Goal: Communication & Community: Share content

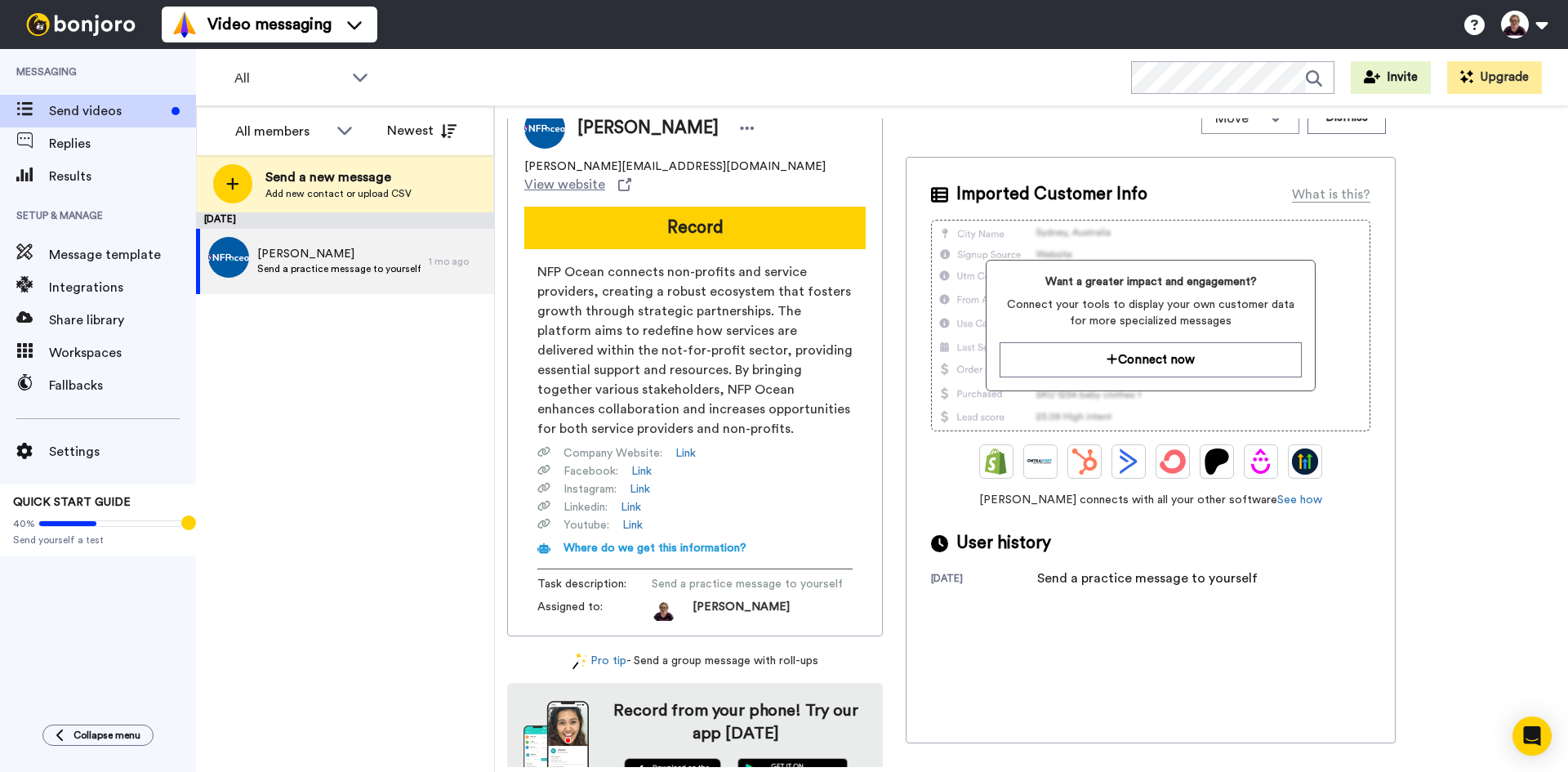
scroll to position [48, 0]
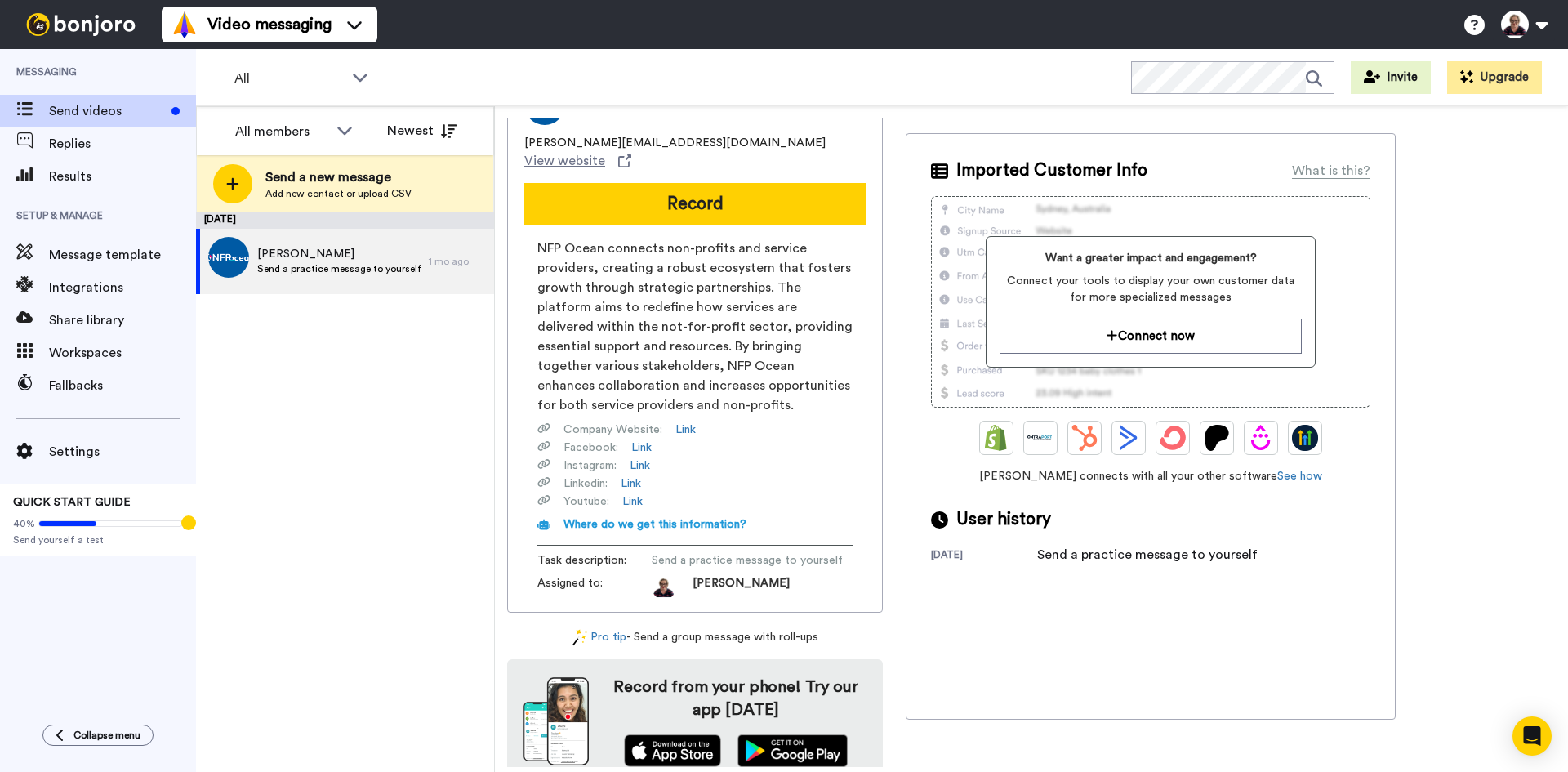
click at [437, 75] on div "All WORKSPACES View all All Default Task List + Add a new workspace Invite Upgr…" at bounding box center [882, 78] width 1372 height 57
click at [367, 75] on icon at bounding box center [359, 78] width 14 height 9
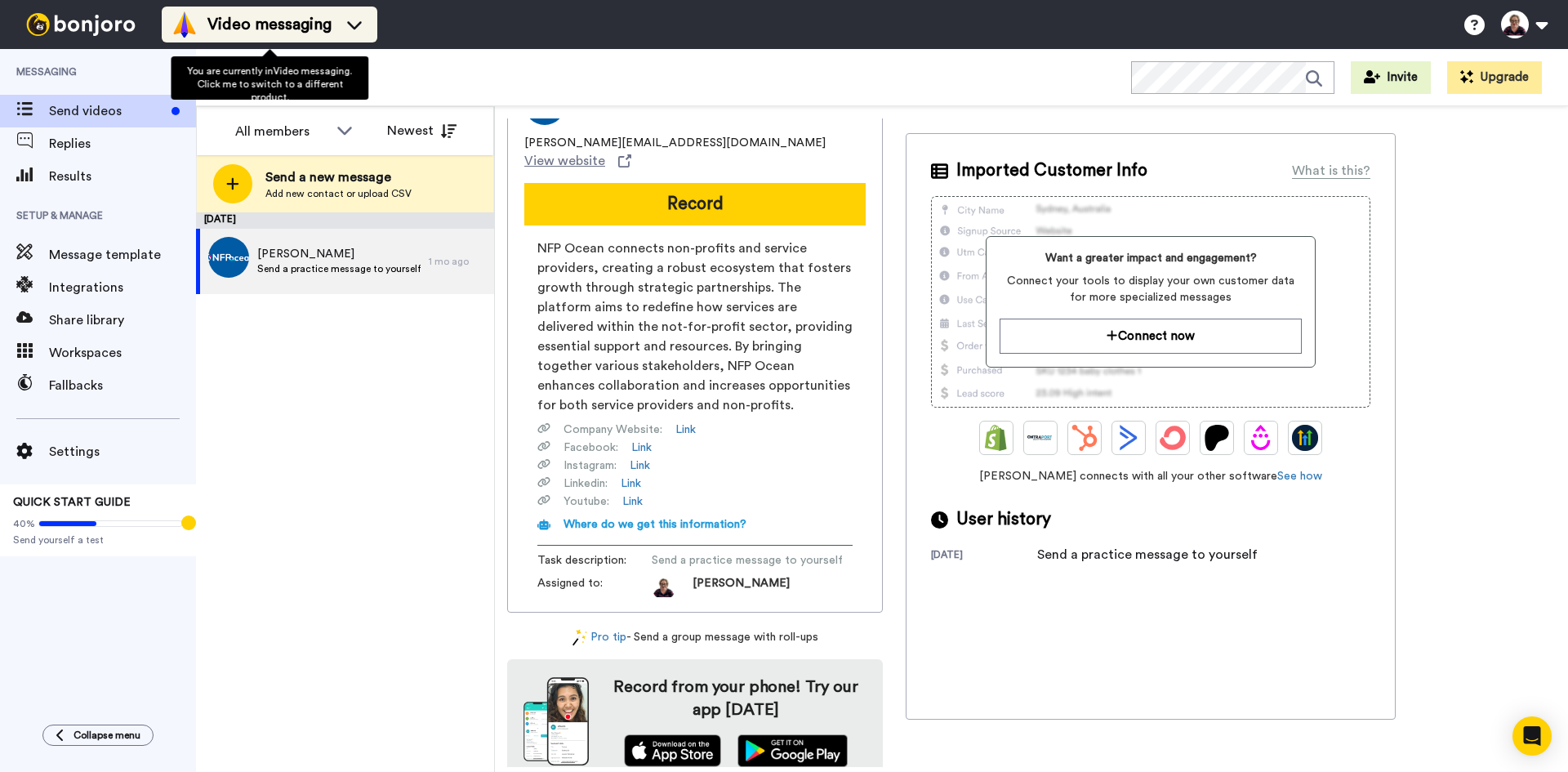
click at [349, 31] on icon at bounding box center [354, 24] width 26 height 16
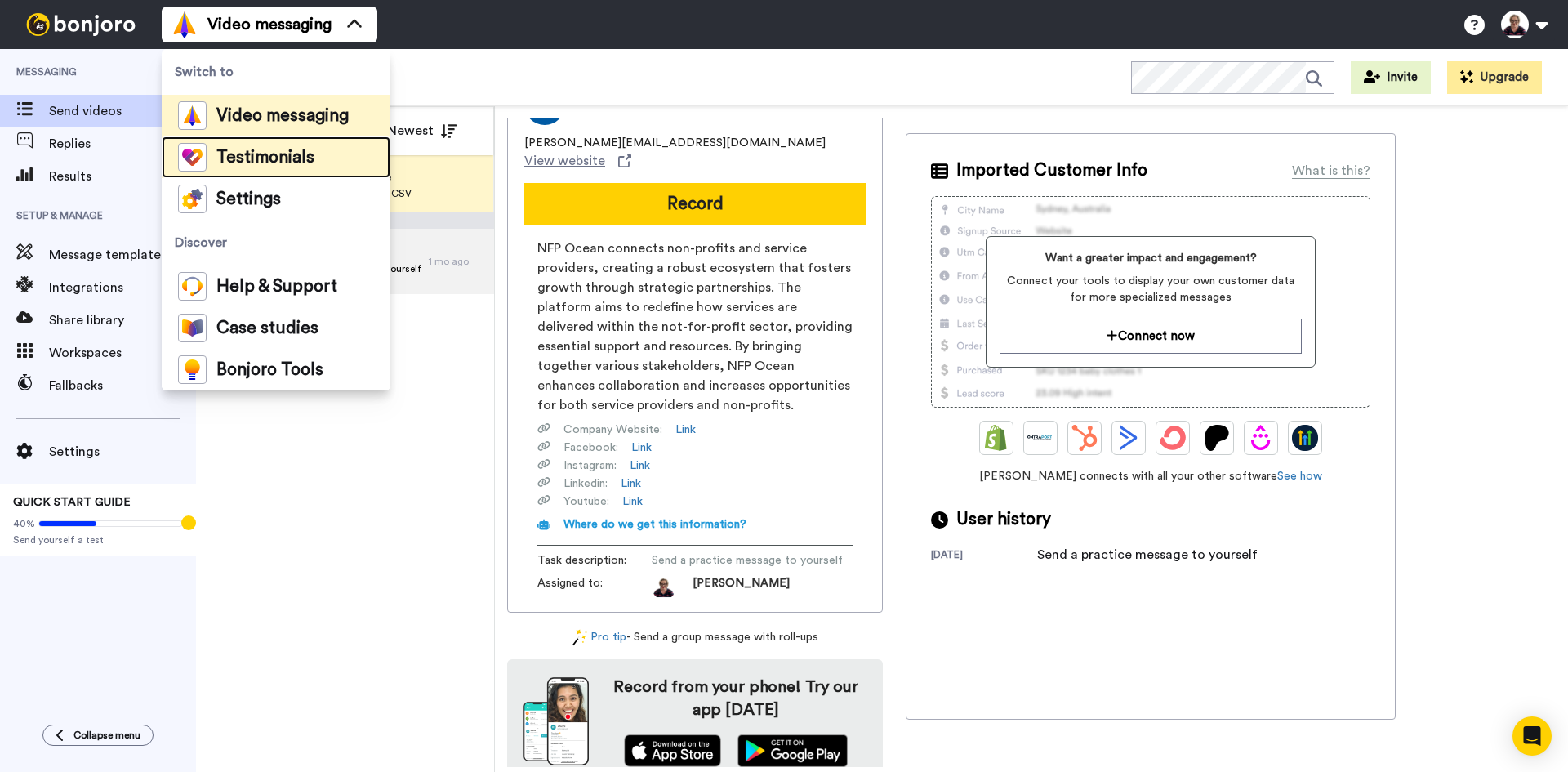
click at [267, 161] on span "Testimonials" at bounding box center [265, 157] width 98 height 16
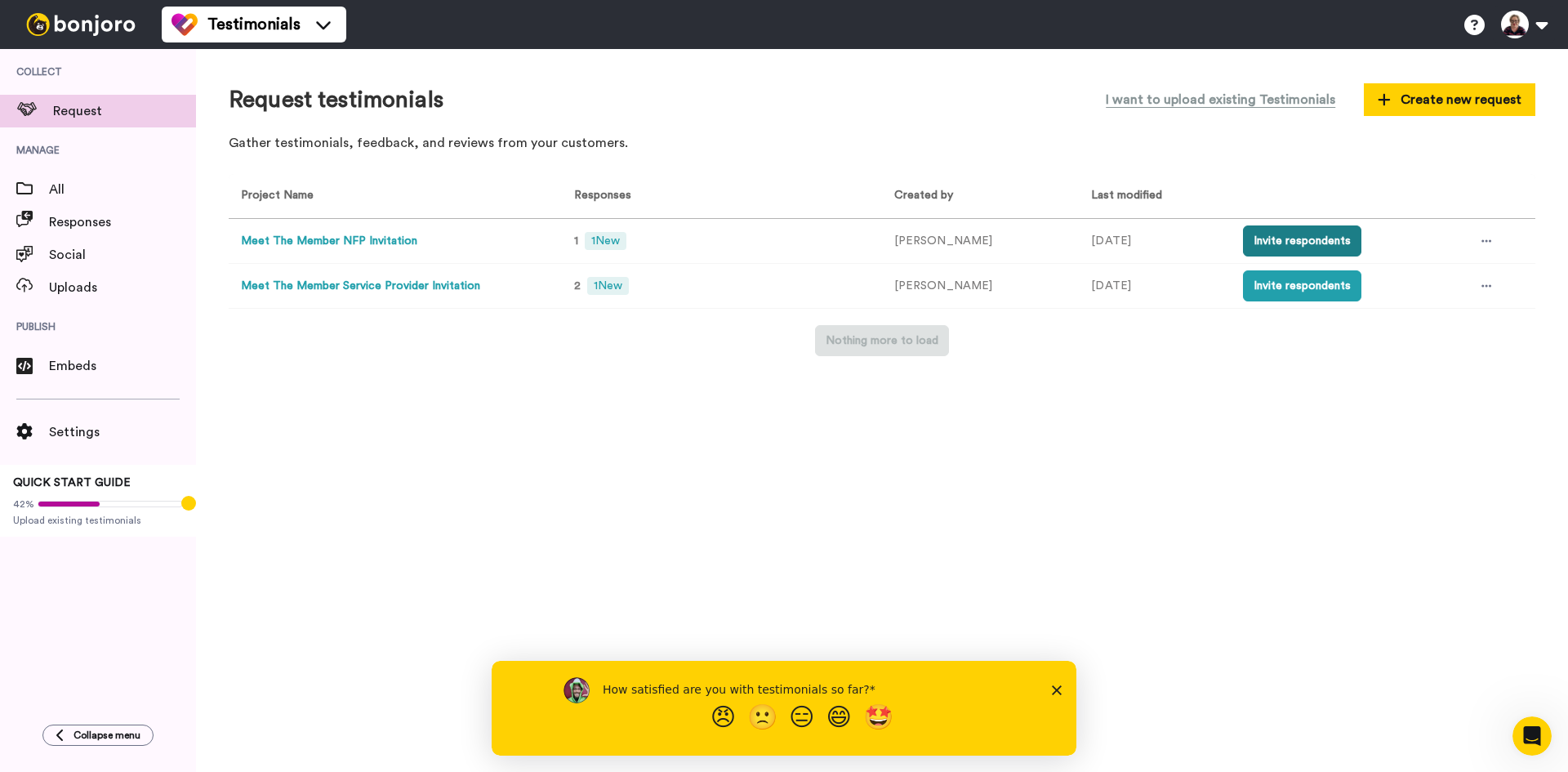
click at [1324, 243] on button "Invite respondents" at bounding box center [1302, 241] width 118 height 31
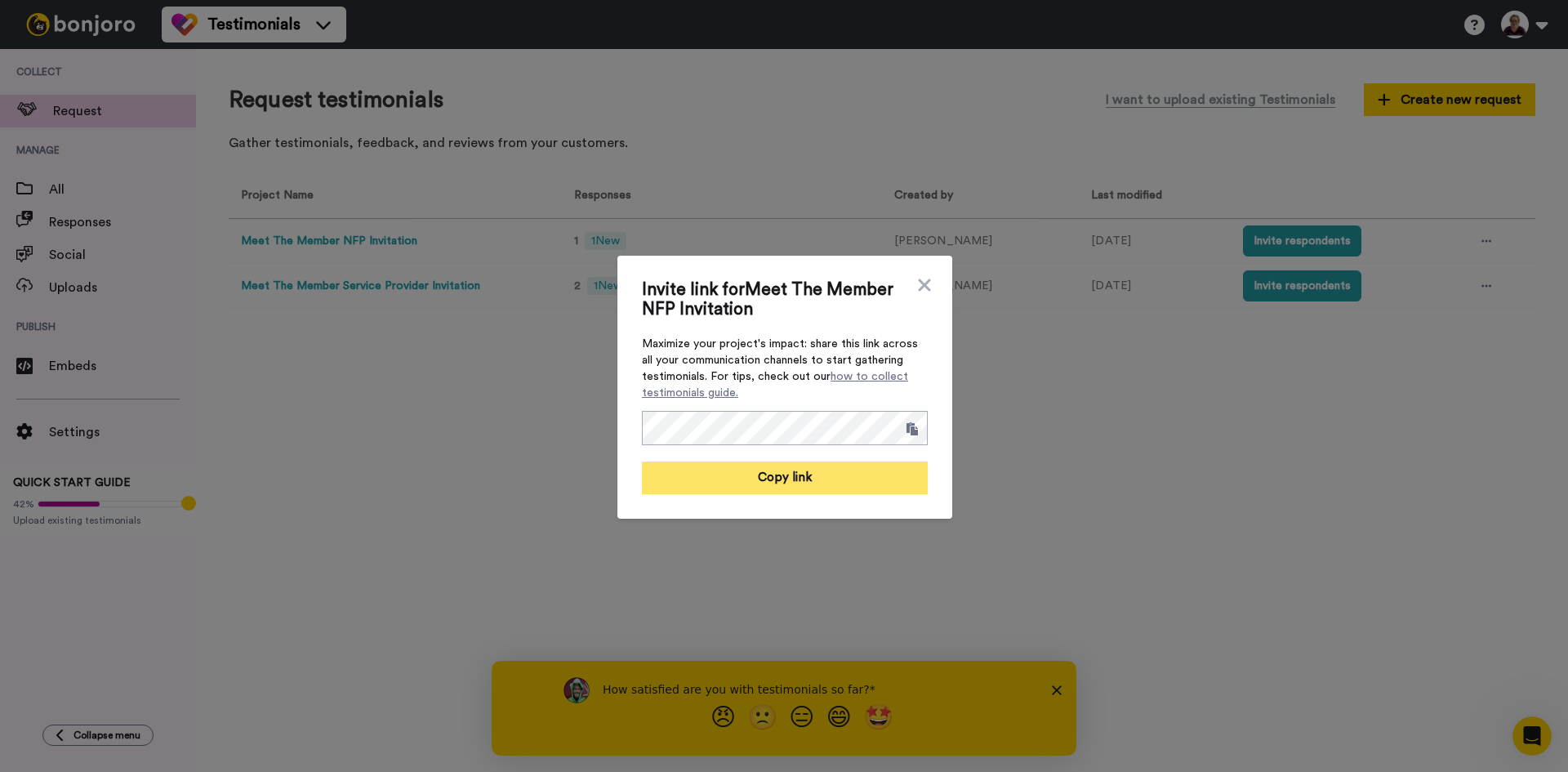
click at [842, 474] on button "Copy link" at bounding box center [785, 478] width 286 height 32
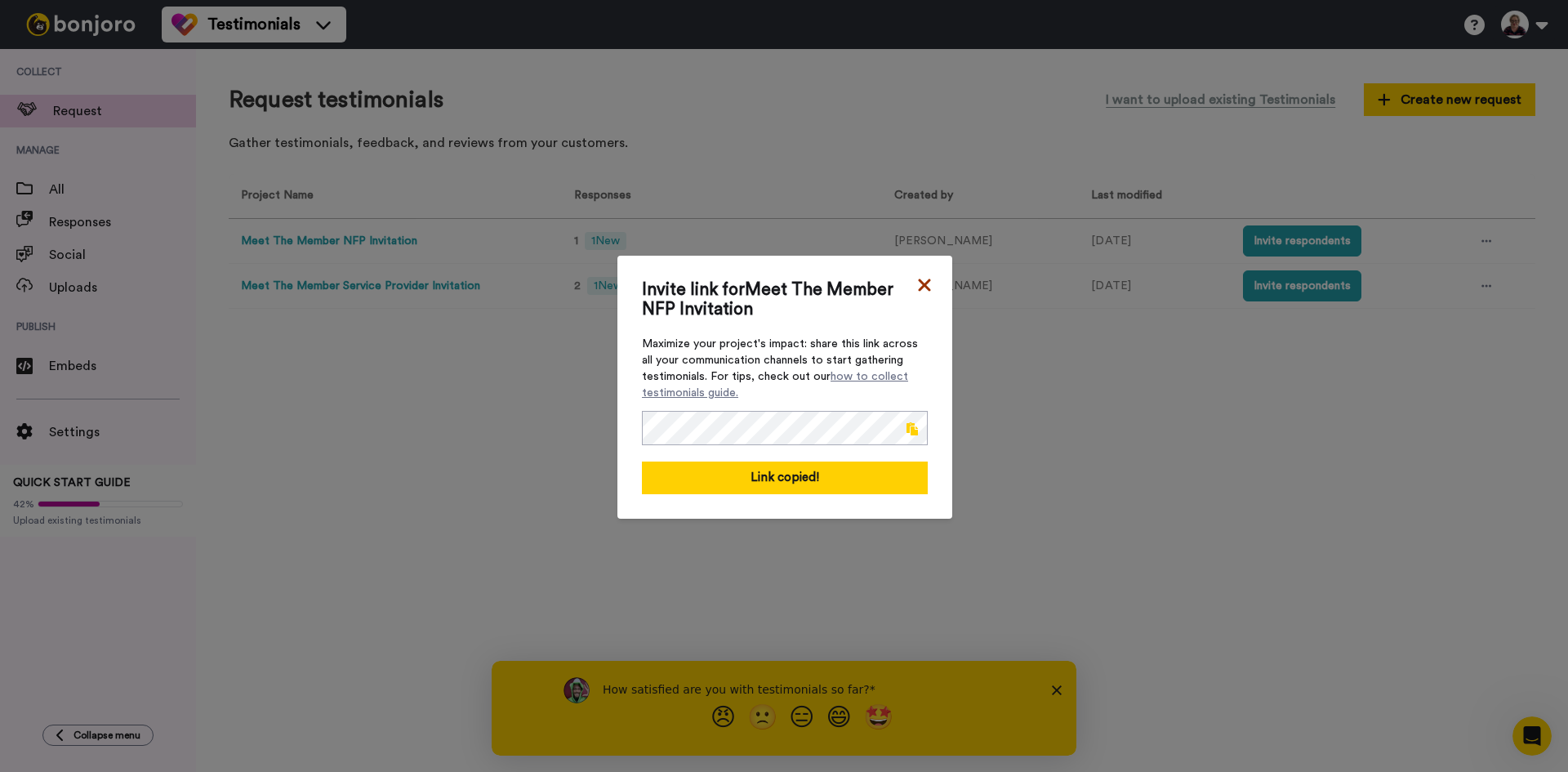
click at [924, 283] on icon at bounding box center [924, 285] width 16 height 20
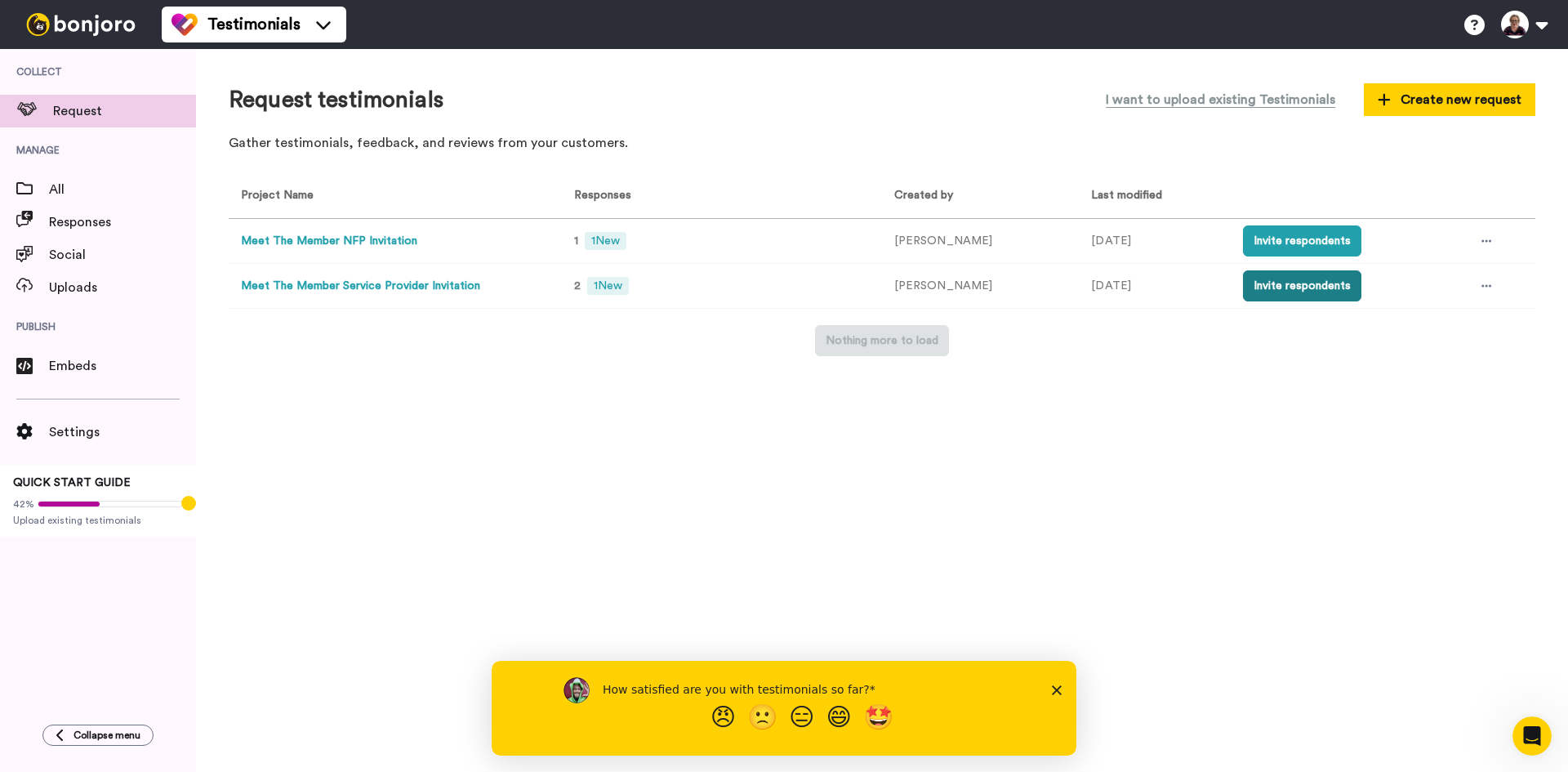
click at [1276, 280] on button "Invite respondents" at bounding box center [1302, 285] width 118 height 31
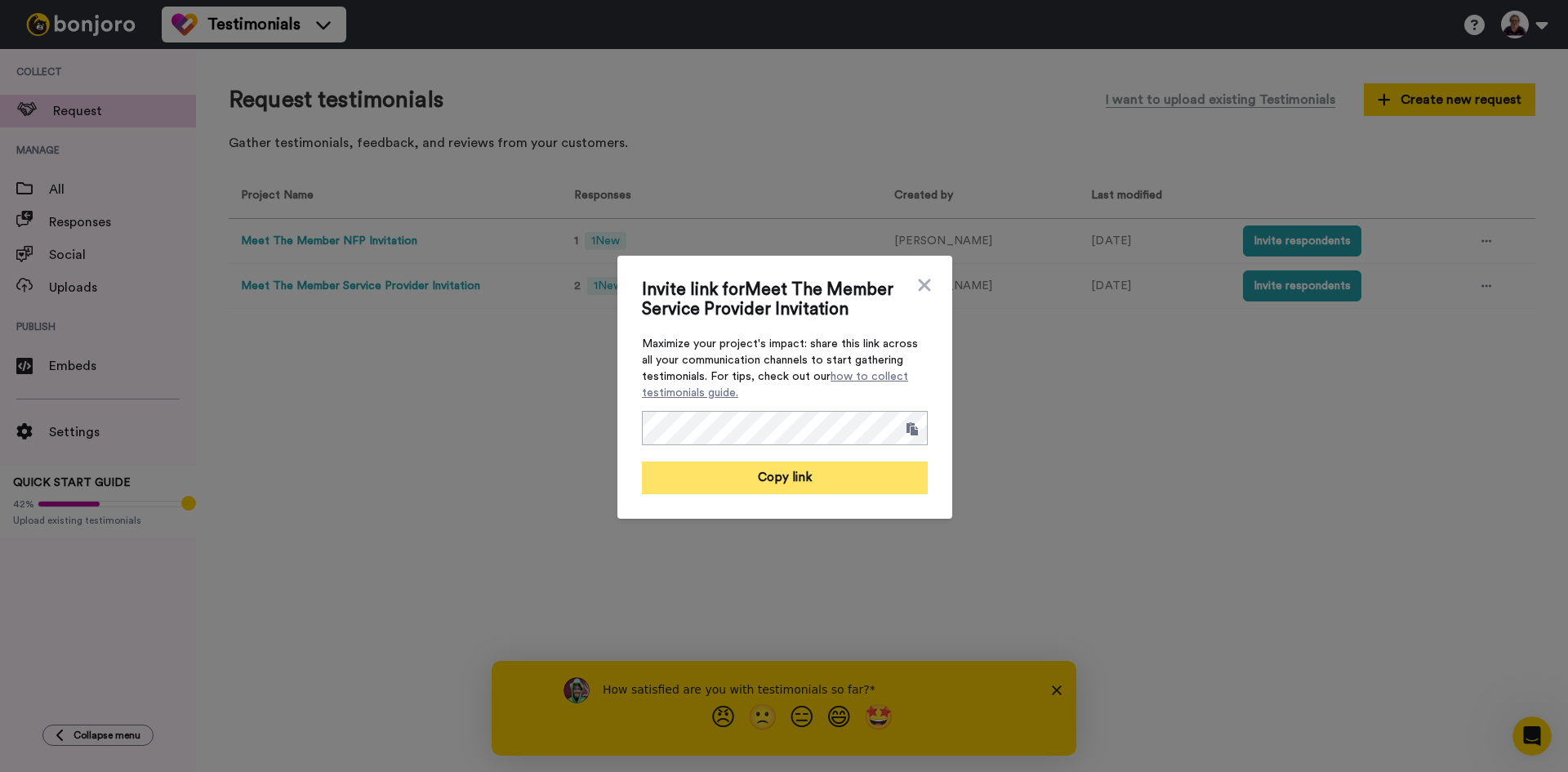
click at [860, 477] on button "Copy link" at bounding box center [785, 478] width 286 height 32
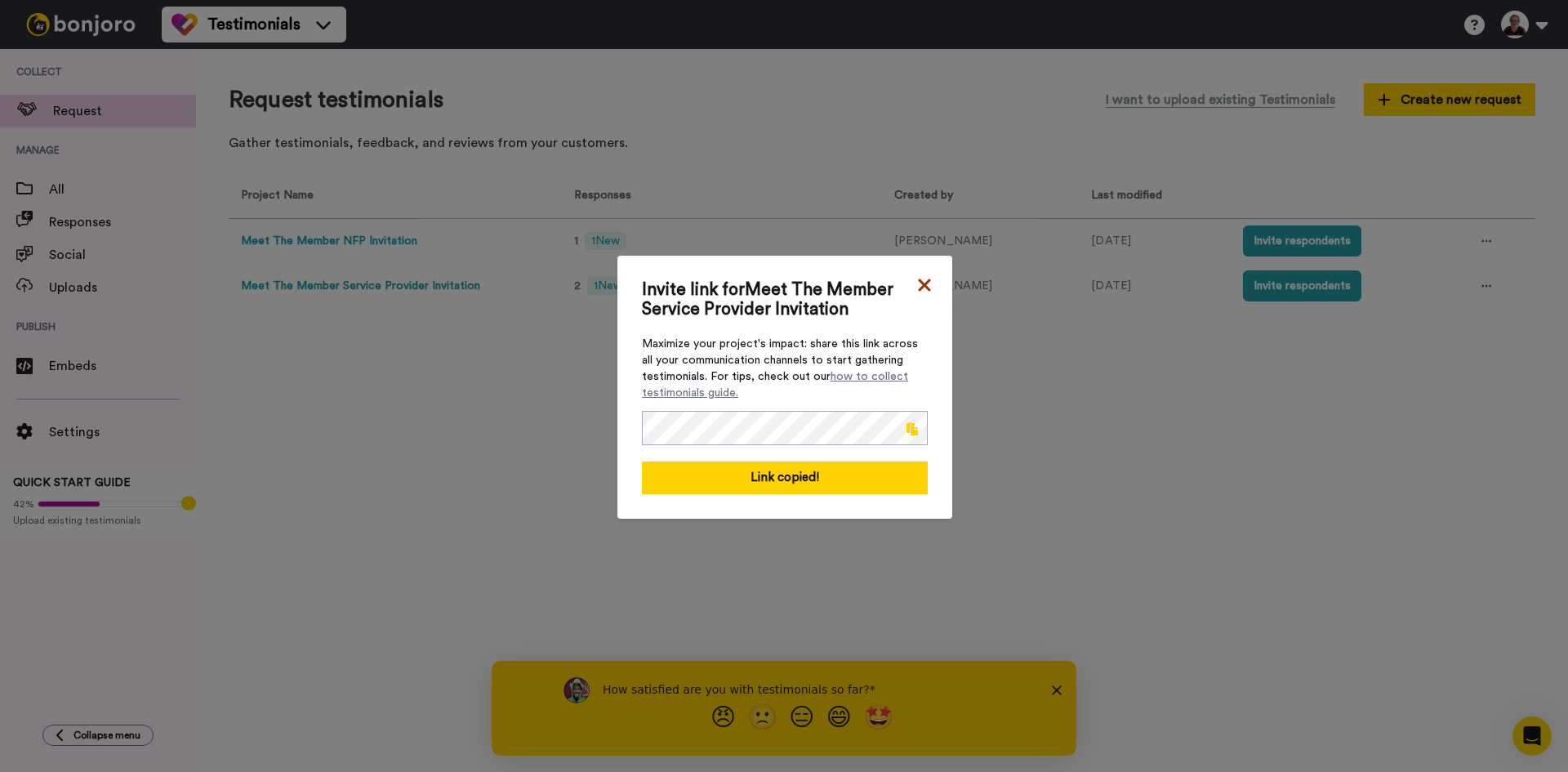
click at [922, 282] on icon at bounding box center [924, 285] width 12 height 12
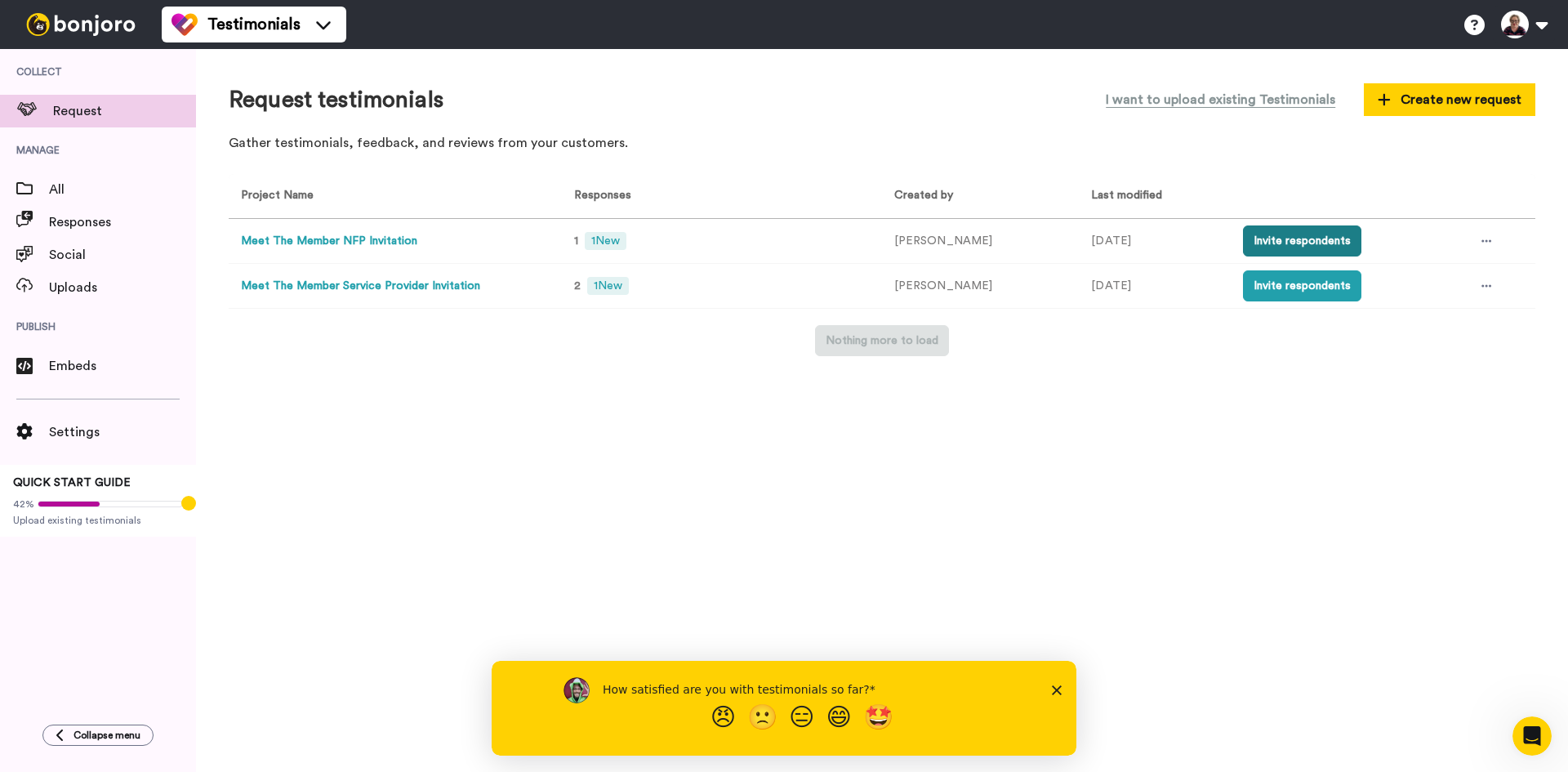
click at [1305, 242] on button "Invite respondents" at bounding box center [1302, 241] width 118 height 31
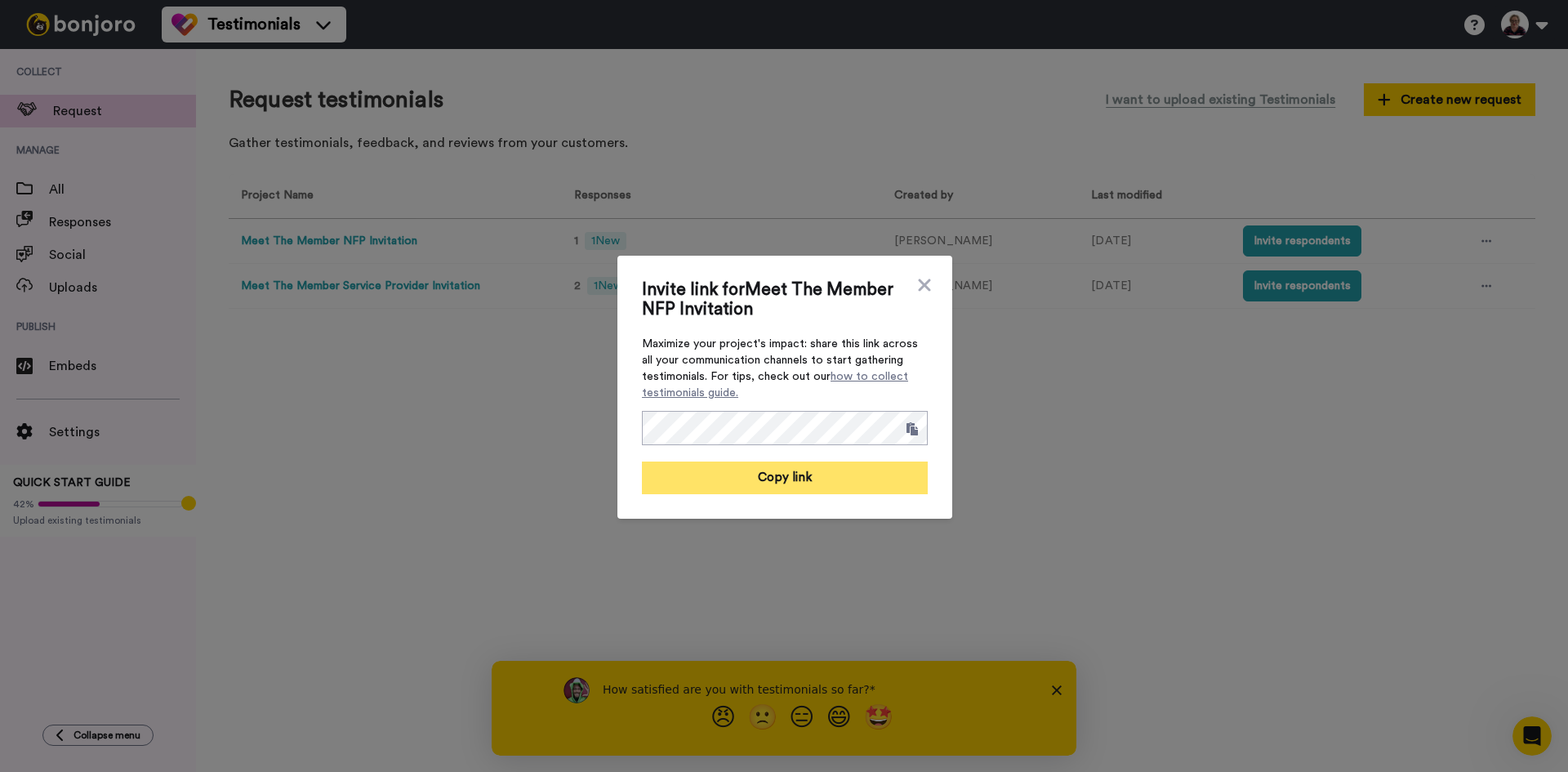
click at [806, 481] on button "Copy link" at bounding box center [785, 478] width 286 height 32
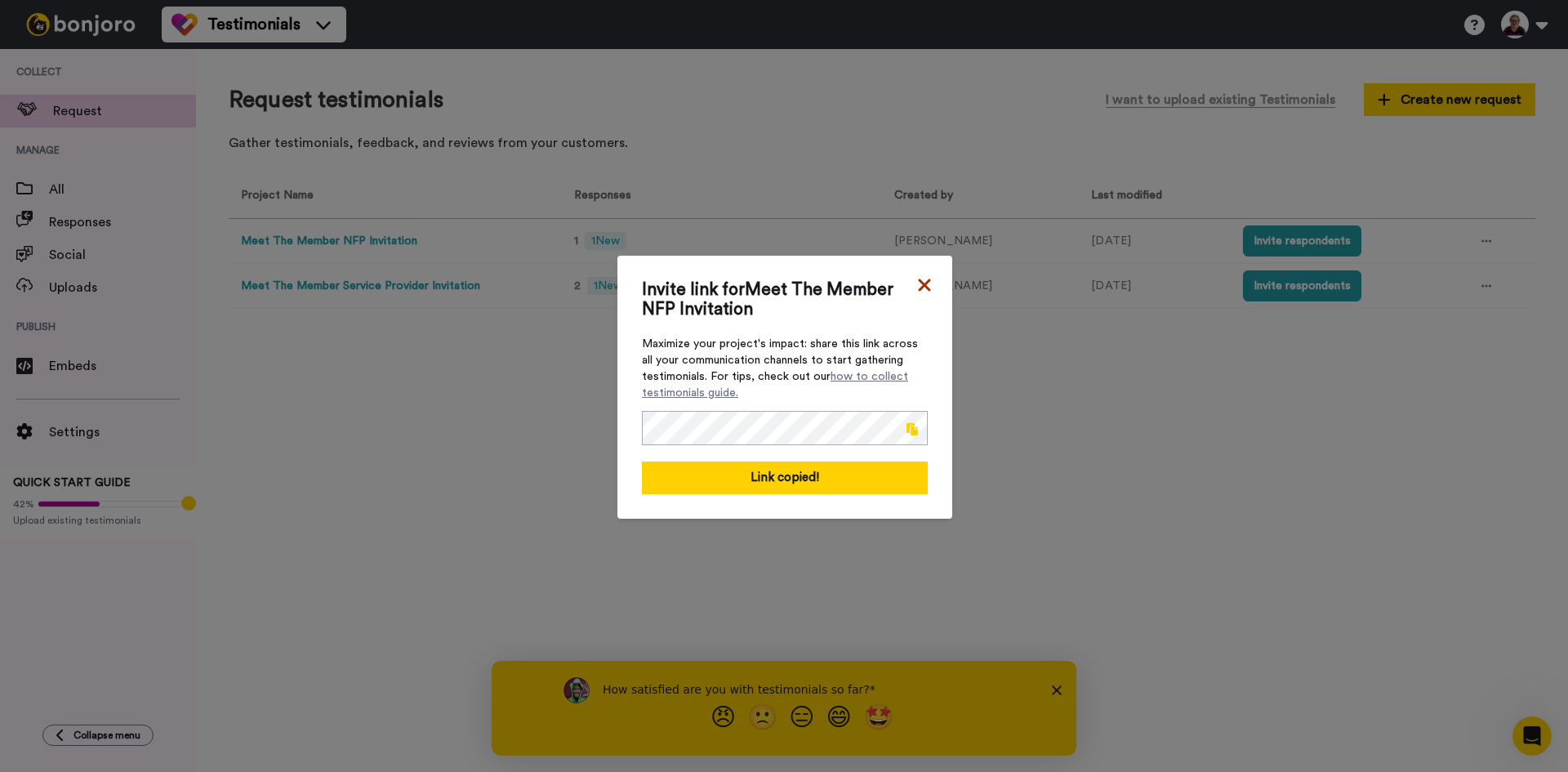
click at [922, 286] on icon at bounding box center [924, 285] width 16 height 20
